Goal: Navigation & Orientation: Find specific page/section

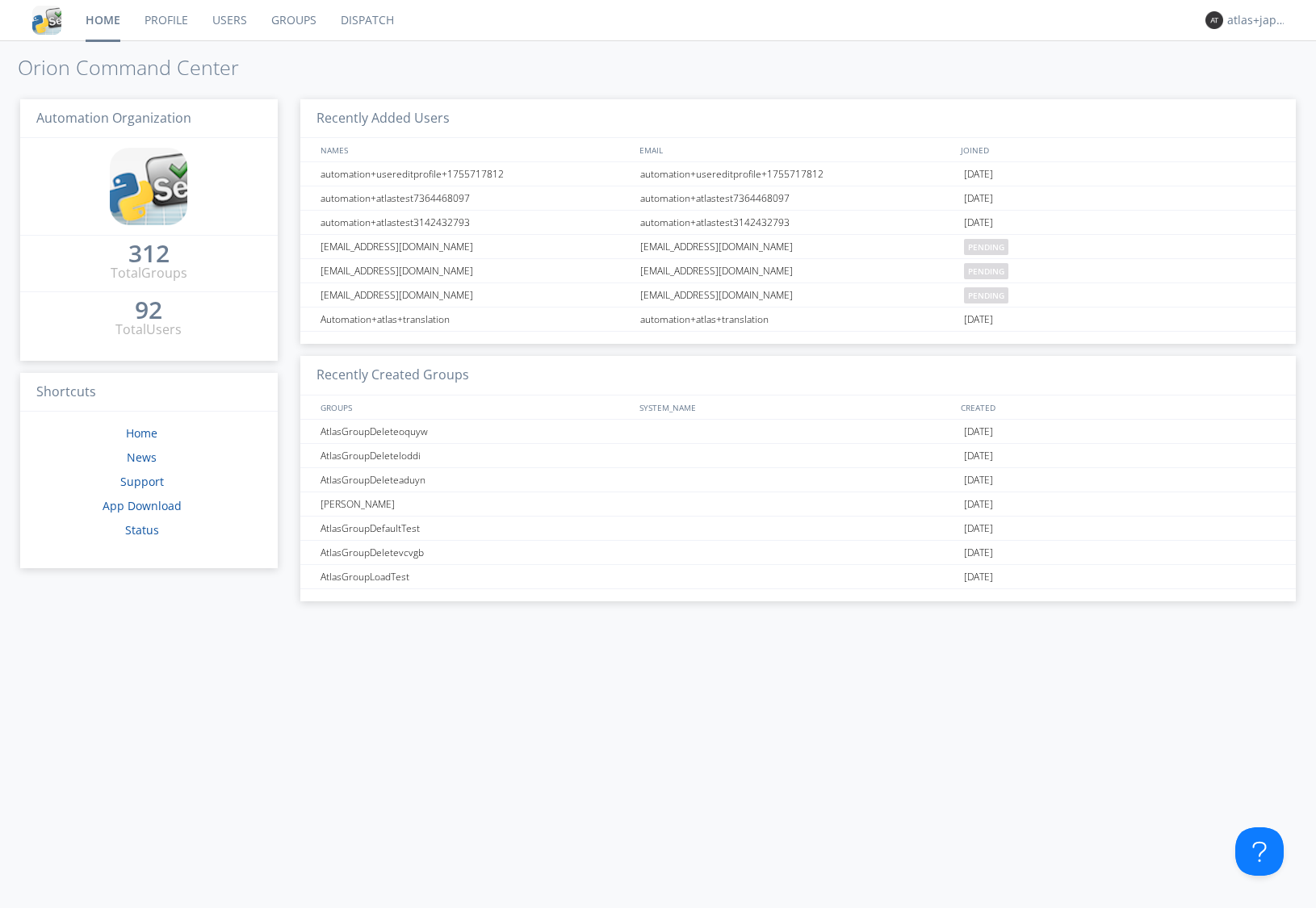
click at [375, 21] on link "Dispatch" at bounding box center [367, 20] width 77 height 41
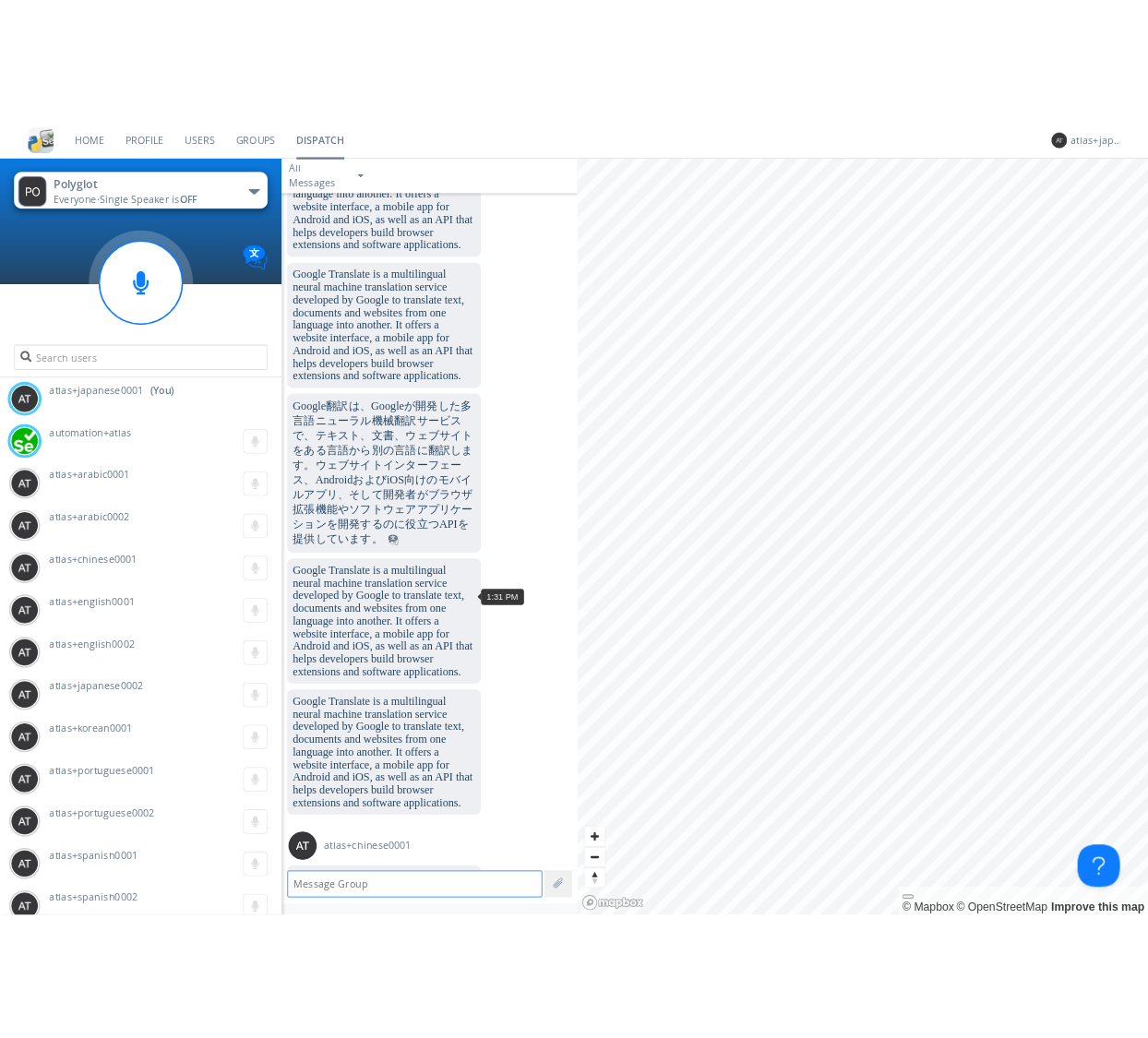
scroll to position [1625, 0]
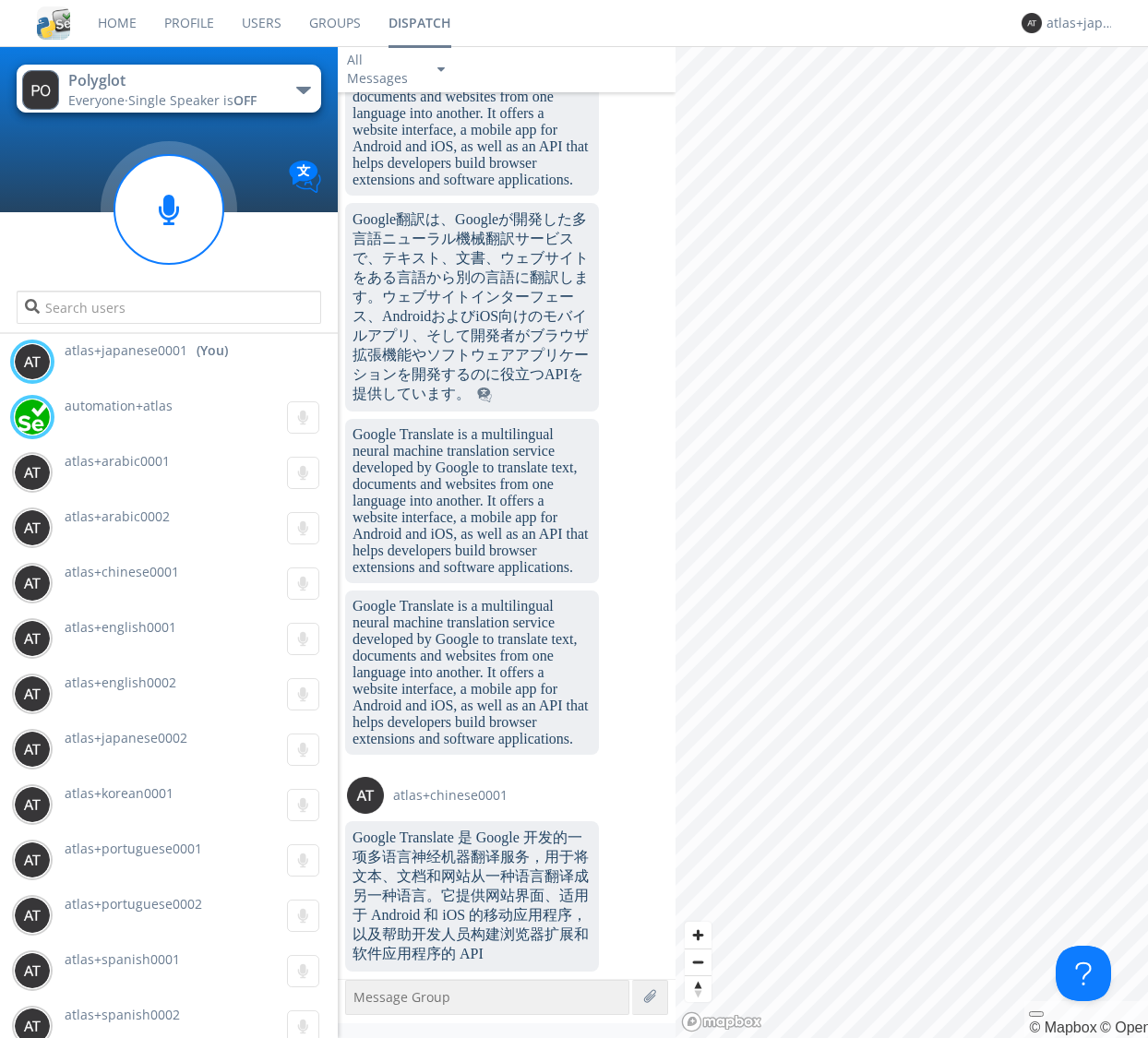
click at [343, 20] on link "Groups" at bounding box center [335, 23] width 80 height 47
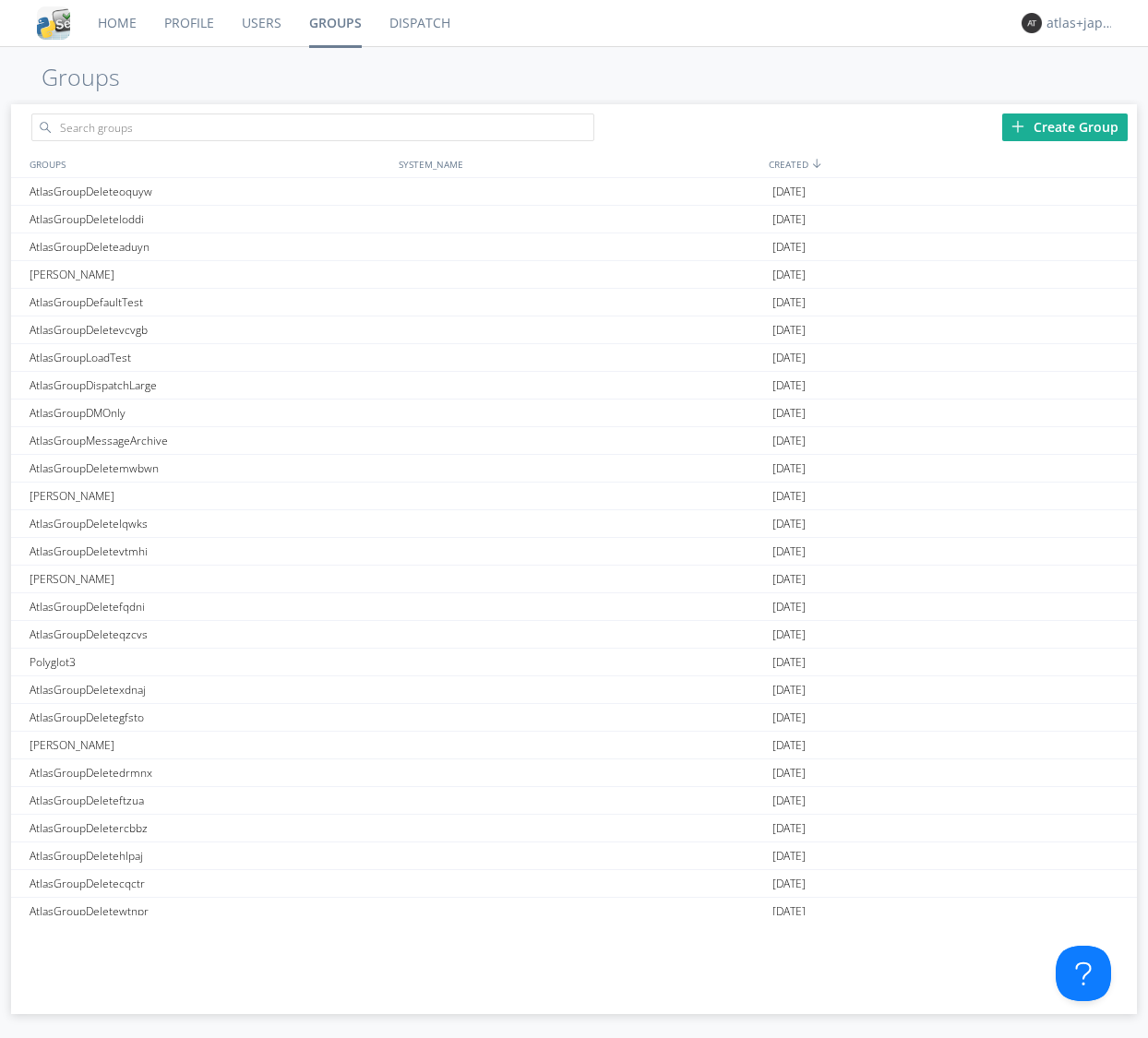
click at [401, 25] on link "Dispatch" at bounding box center [419, 23] width 88 height 47
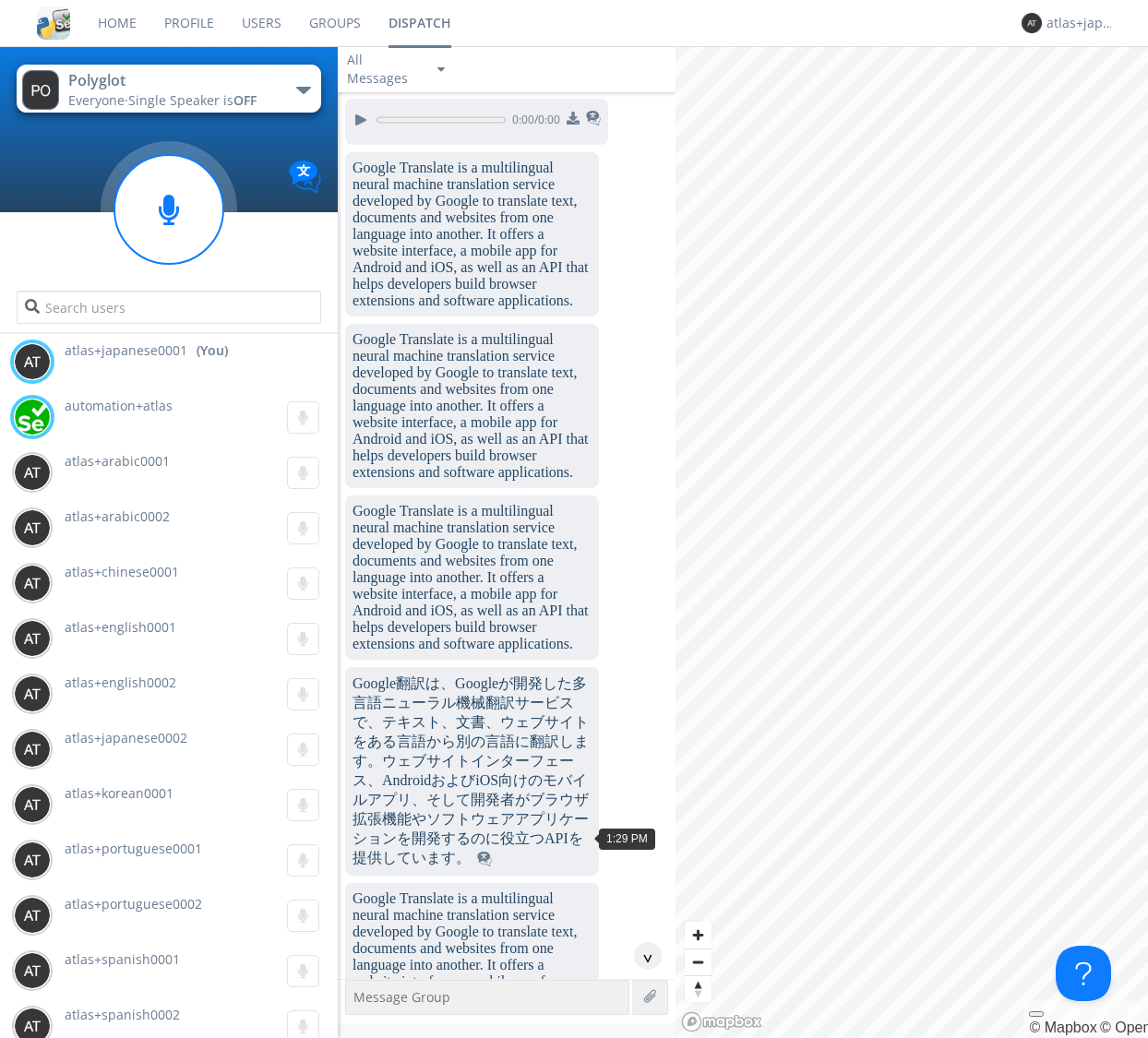
scroll to position [1604, 0]
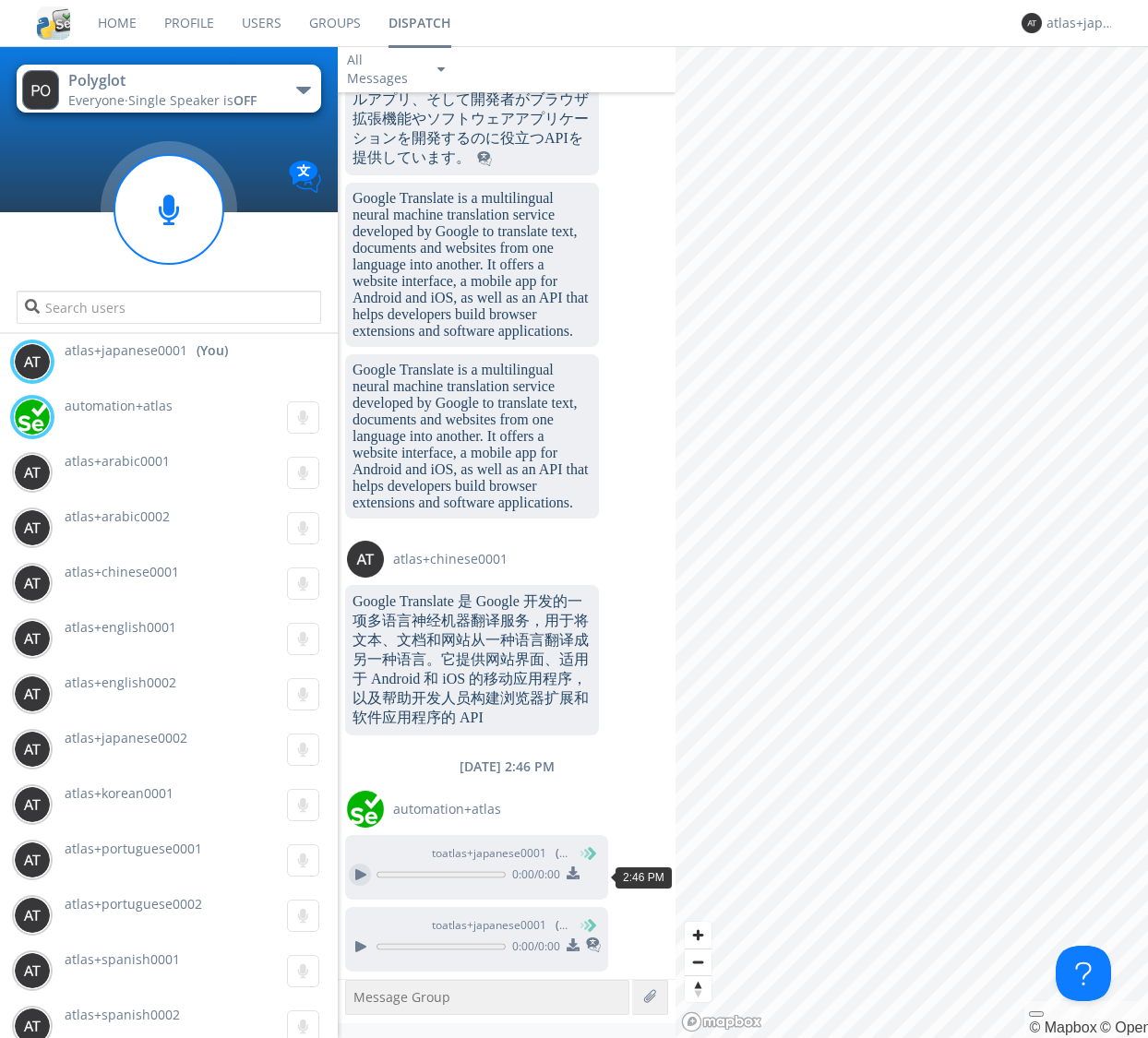
click at [355, 876] on div at bounding box center [359, 875] width 22 height 22
click at [364, 952] on div at bounding box center [359, 947] width 22 height 22
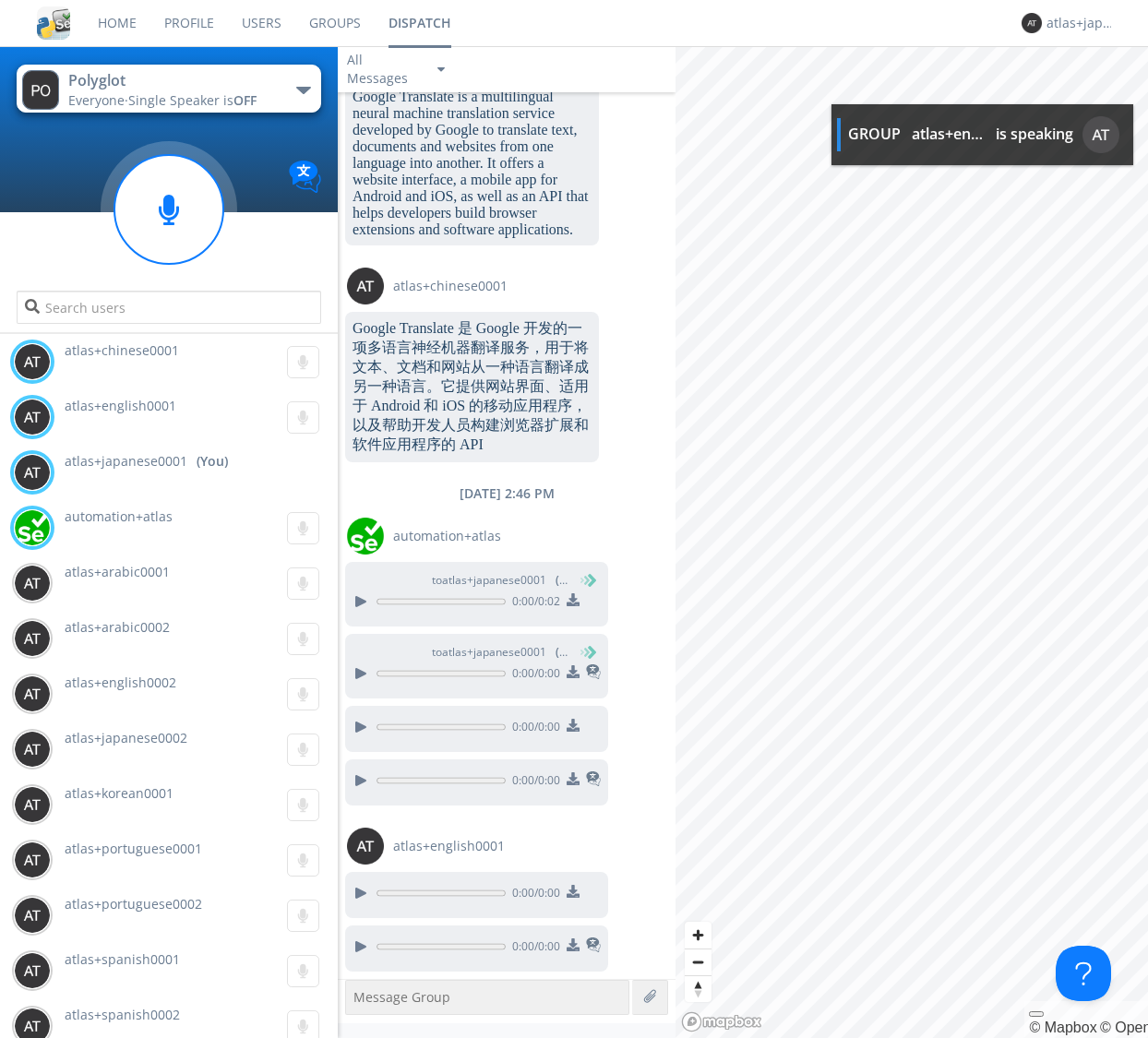
scroll to position [1876, 0]
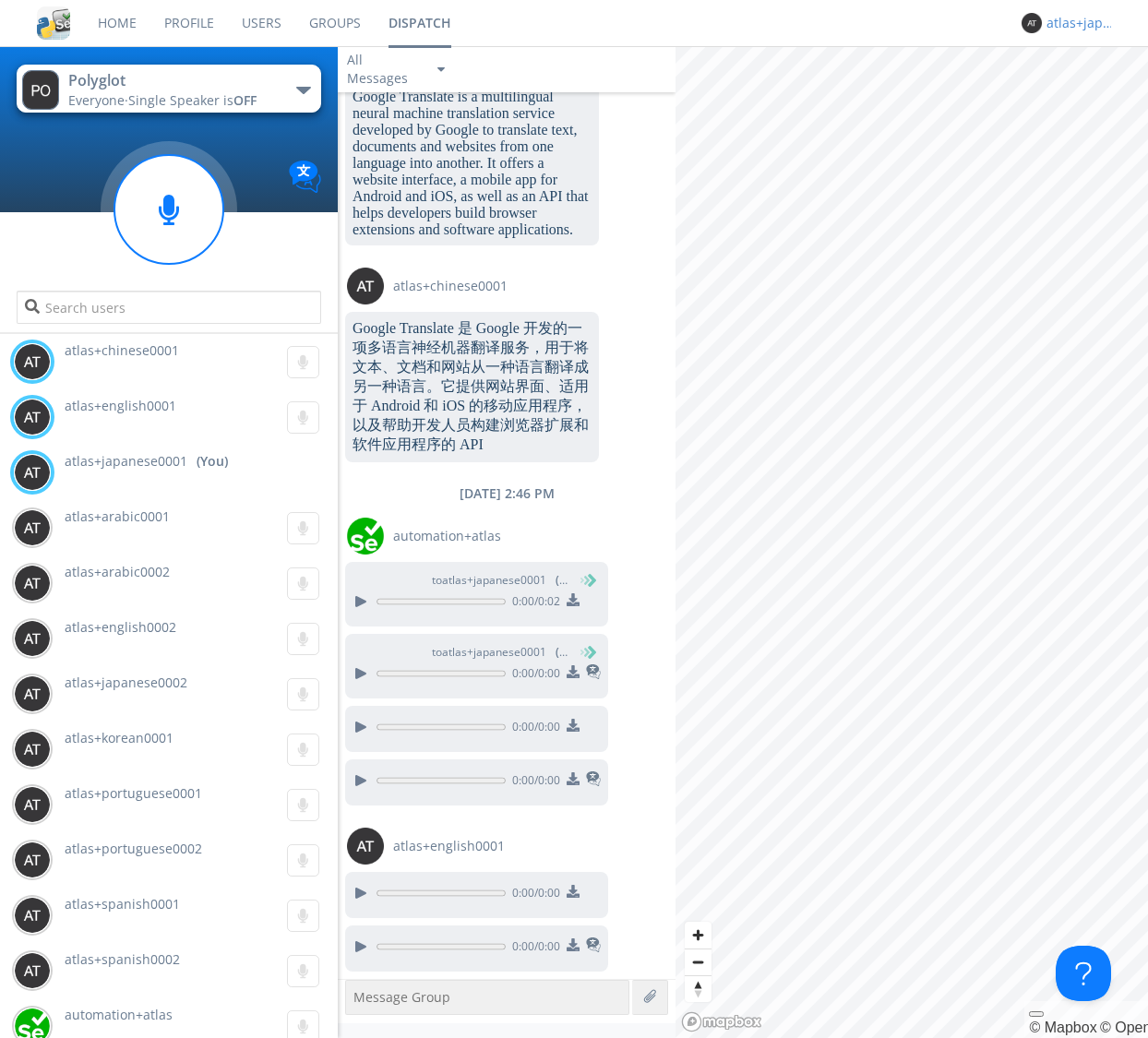
click at [1055, 16] on div "atlas+japanese0001" at bounding box center [1081, 23] width 69 height 18
click at [1087, 97] on div "Log Out" at bounding box center [1090, 97] width 95 height 33
